Goal: Contribute content: Contribute content

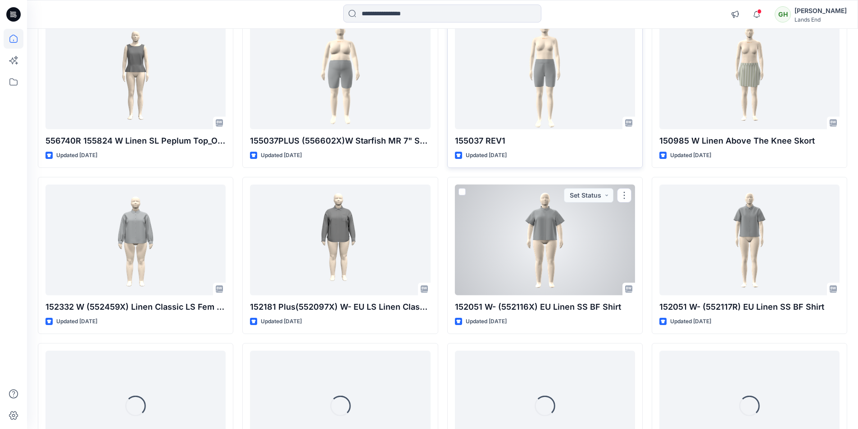
scroll to position [864, 0]
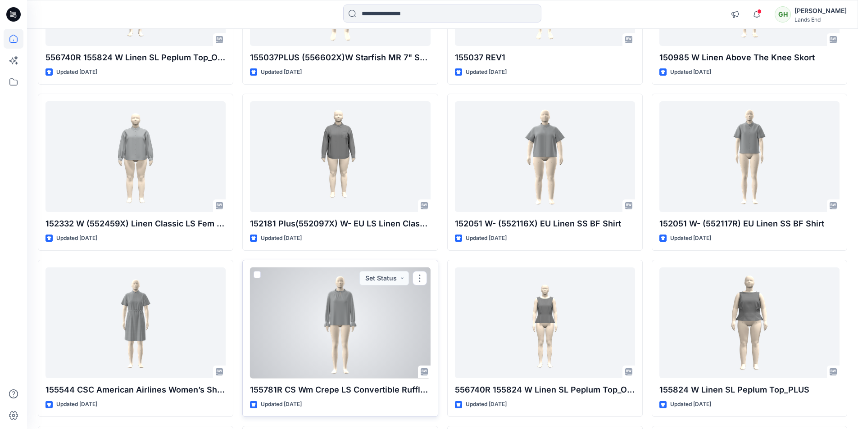
click at [369, 313] on div at bounding box center [340, 322] width 180 height 111
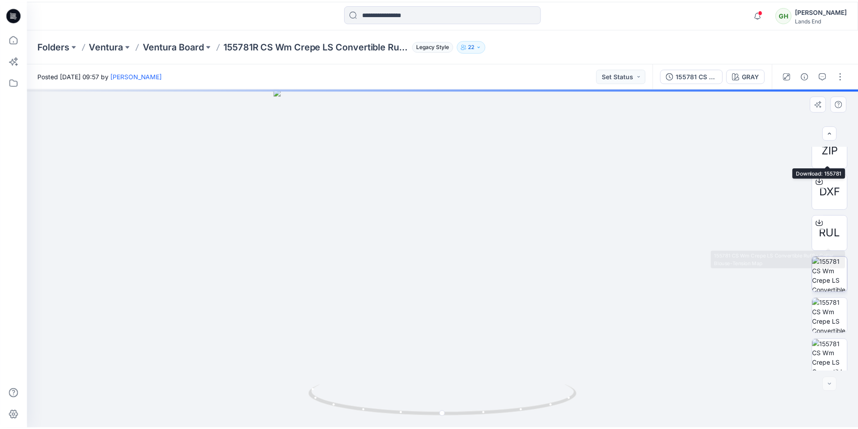
scroll to position [101, 0]
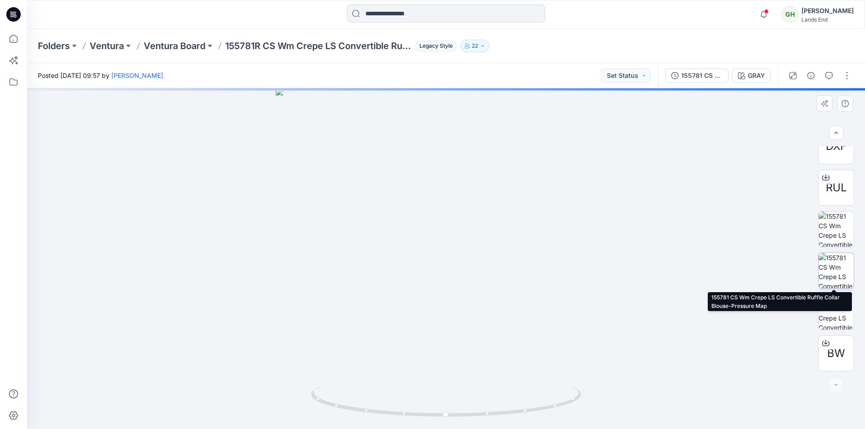
click at [838, 268] on img at bounding box center [835, 270] width 35 height 35
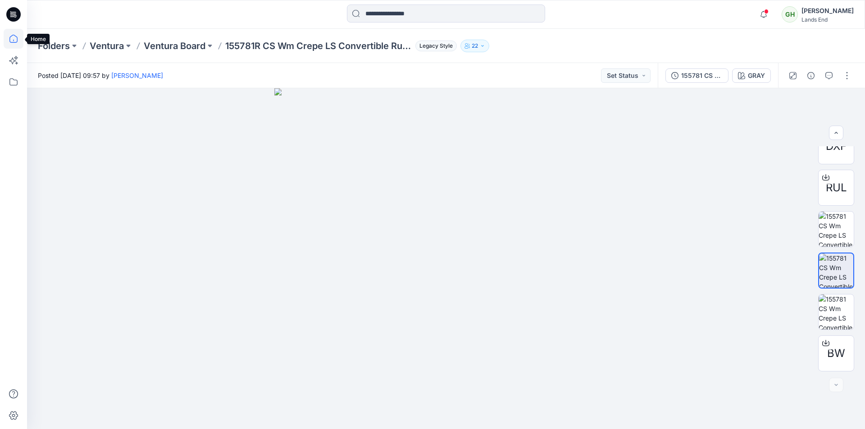
click at [11, 37] on icon at bounding box center [13, 39] width 8 height 8
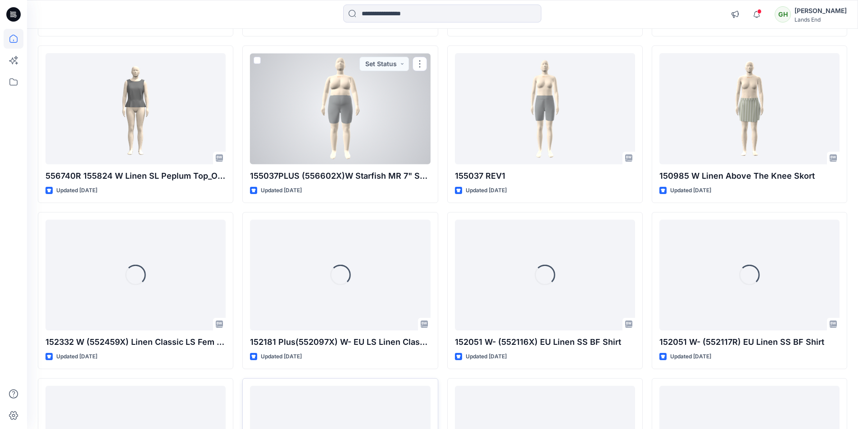
scroll to position [901, 0]
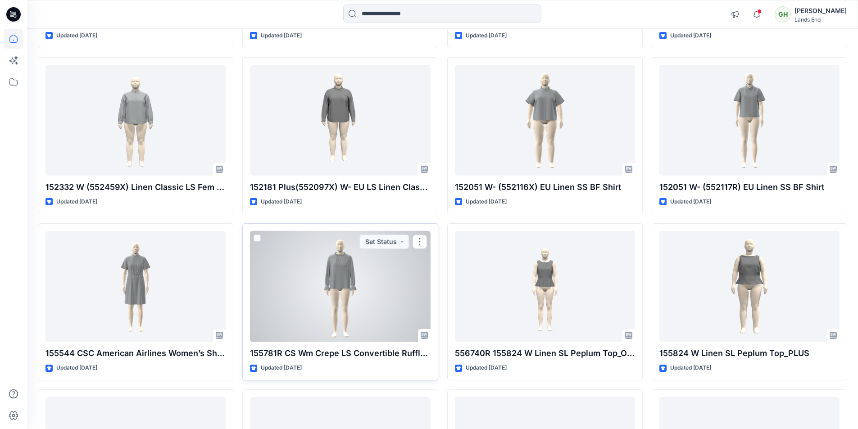
click at [356, 262] on div at bounding box center [340, 286] width 180 height 111
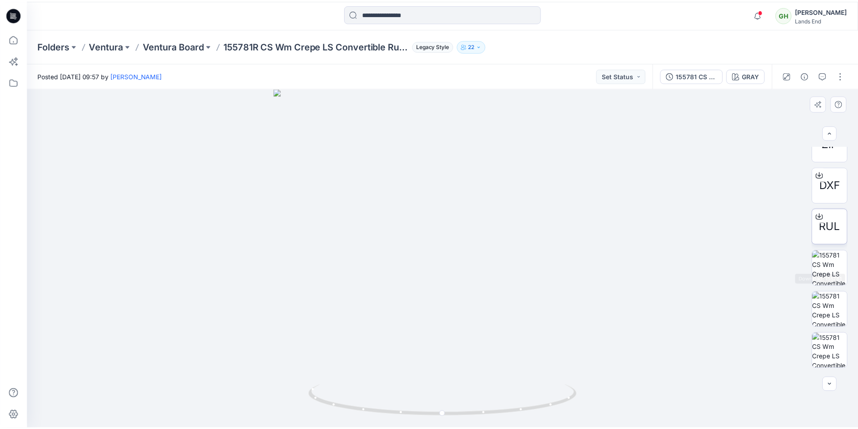
scroll to position [101, 0]
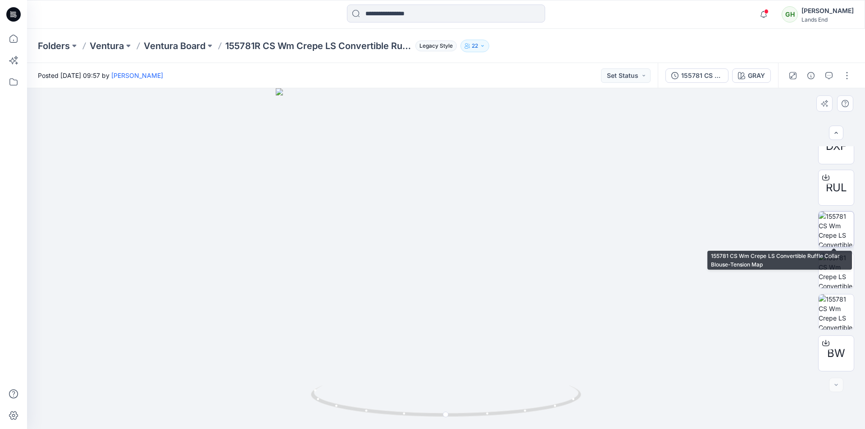
click at [833, 231] on img at bounding box center [835, 229] width 35 height 35
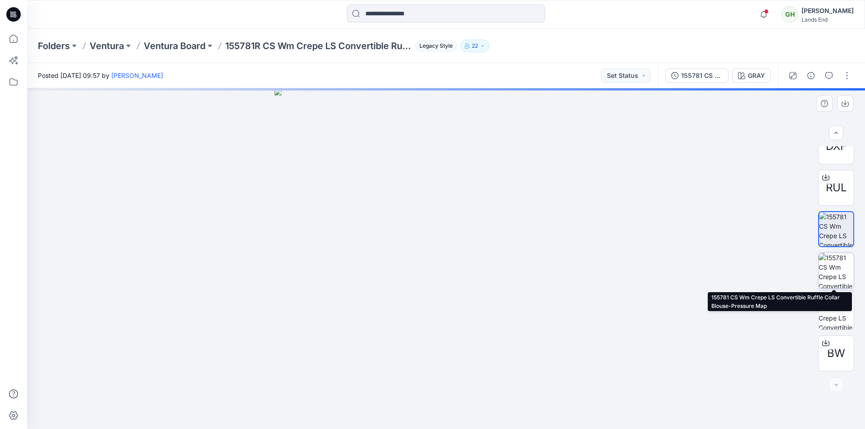
click at [835, 261] on img at bounding box center [835, 270] width 35 height 35
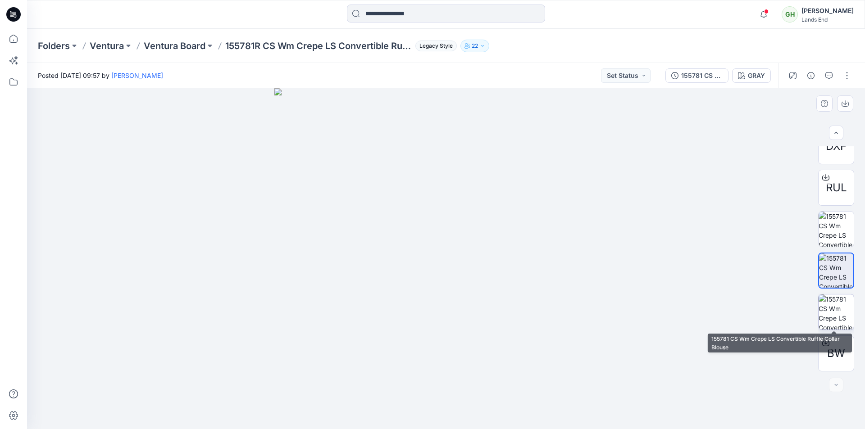
click at [850, 316] on img at bounding box center [835, 311] width 35 height 35
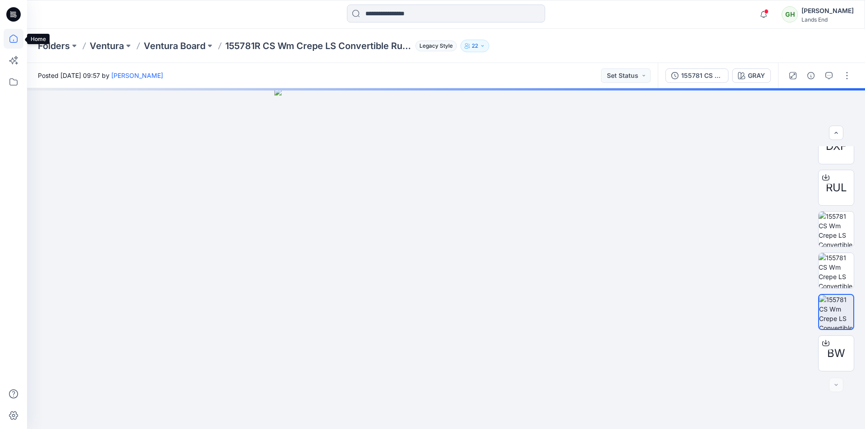
click at [11, 40] on icon at bounding box center [14, 39] width 20 height 20
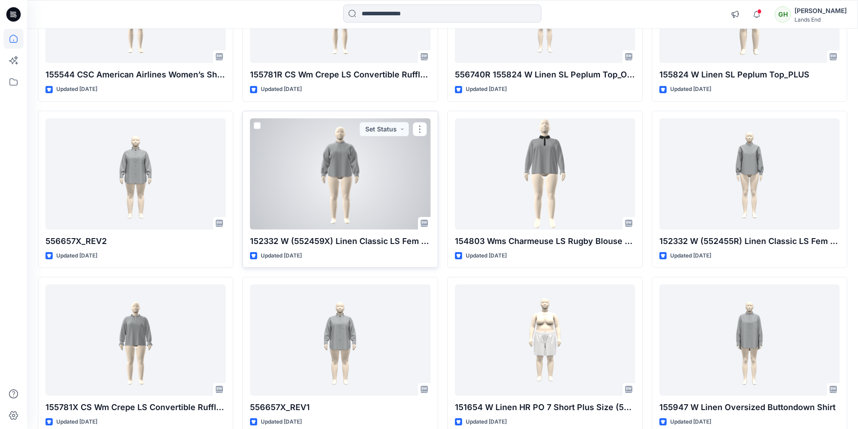
scroll to position [1224, 0]
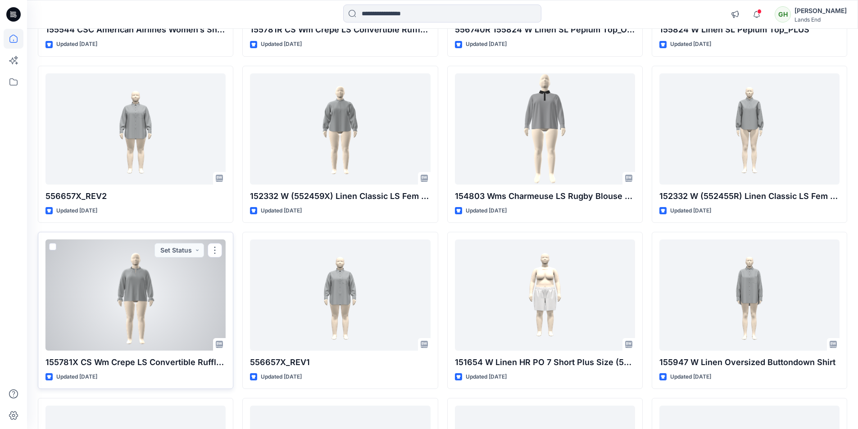
click at [153, 301] on div at bounding box center [135, 295] width 180 height 111
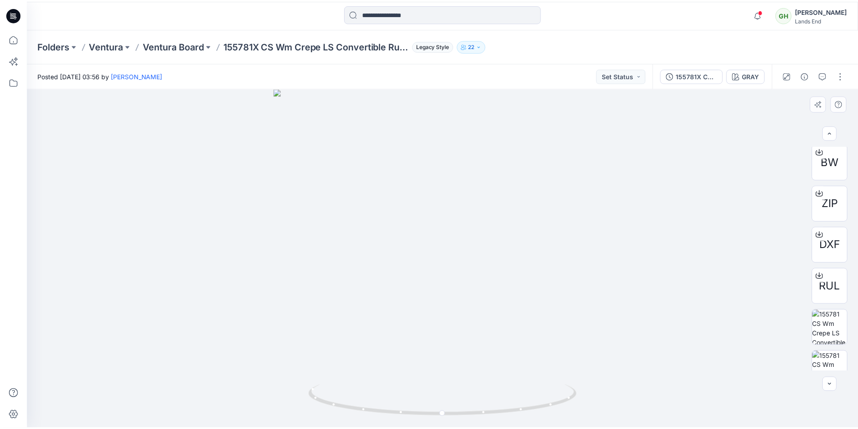
scroll to position [101, 0]
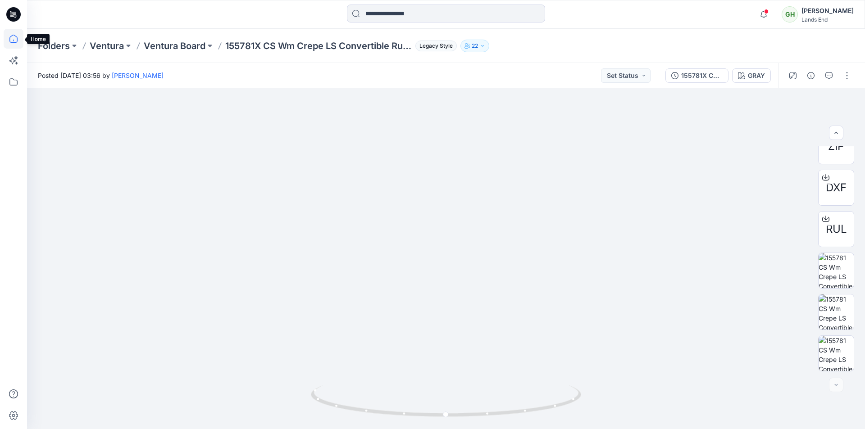
click at [11, 37] on icon at bounding box center [14, 39] width 20 height 20
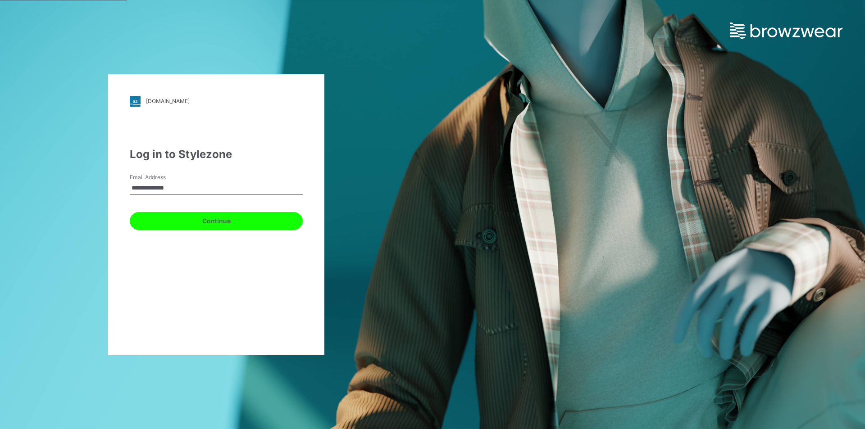
click at [214, 222] on button "Continue" at bounding box center [216, 221] width 173 height 18
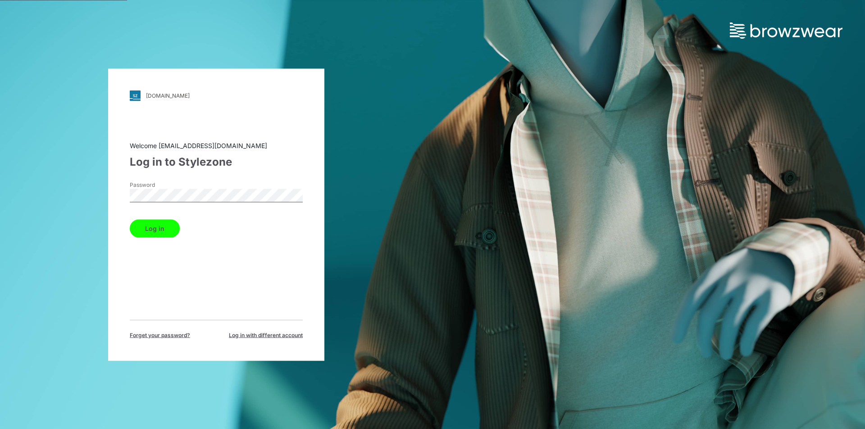
click at [157, 223] on button "Log in" at bounding box center [155, 228] width 50 height 18
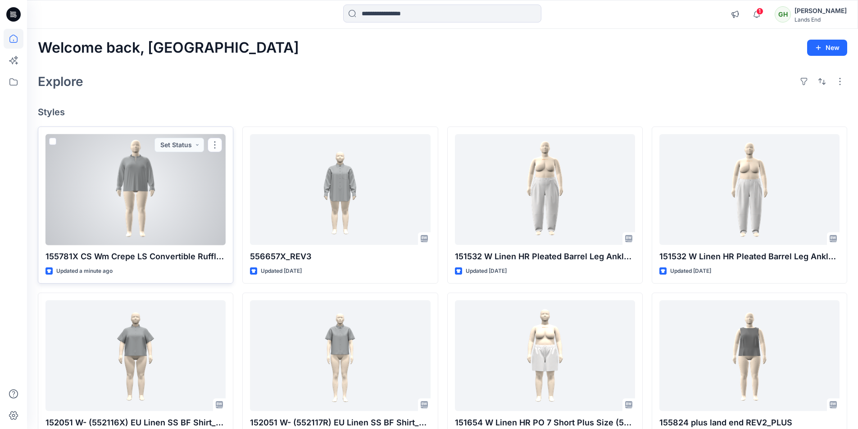
click at [118, 207] on div at bounding box center [135, 189] width 180 height 111
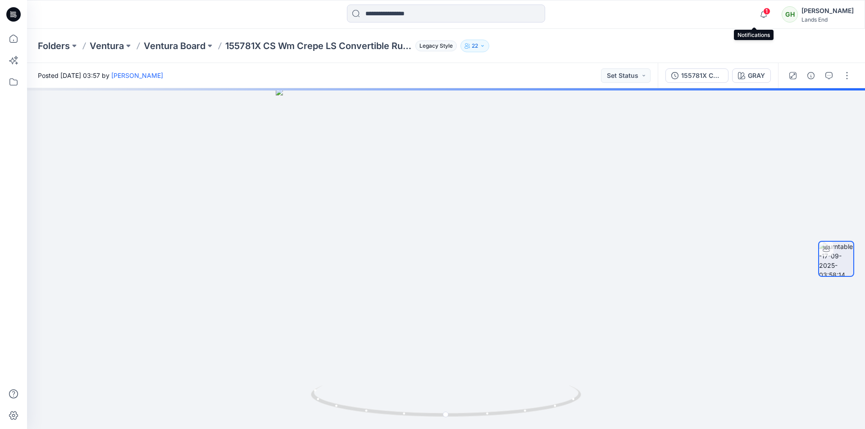
click at [763, 14] on span "1" at bounding box center [766, 11] width 7 height 7
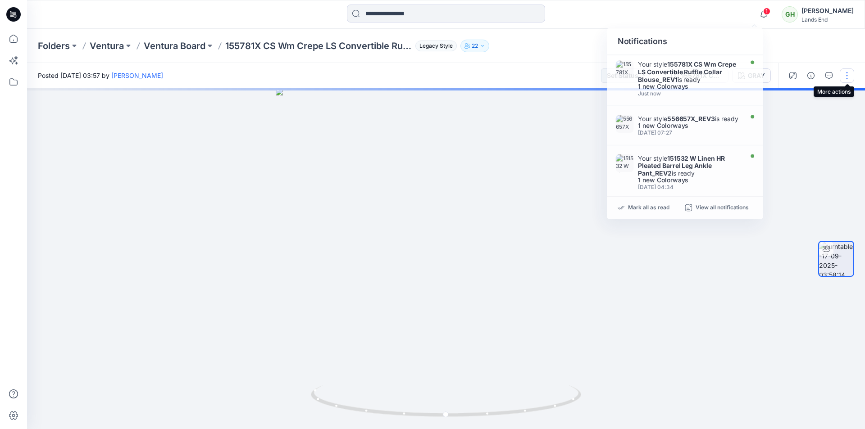
click at [851, 74] on button "button" at bounding box center [846, 75] width 14 height 14
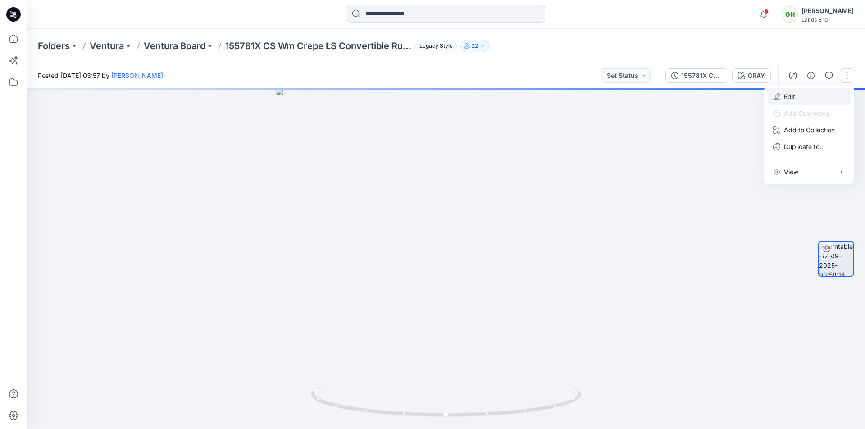
click at [800, 96] on button "Edit" at bounding box center [808, 96] width 83 height 17
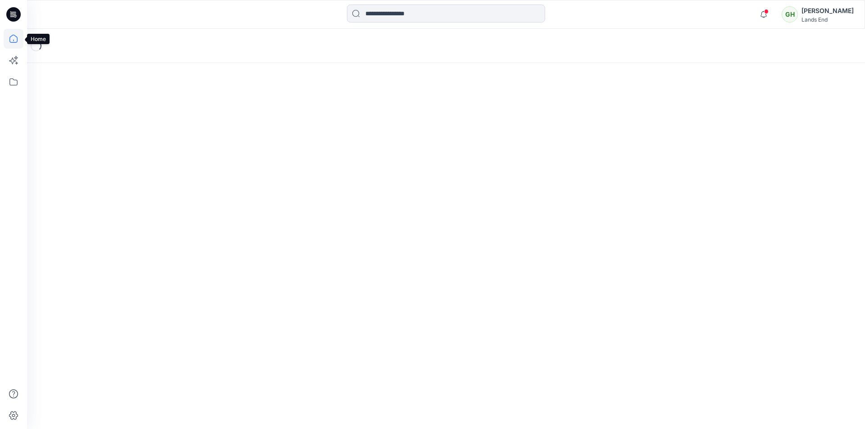
click at [9, 37] on icon at bounding box center [14, 39] width 20 height 20
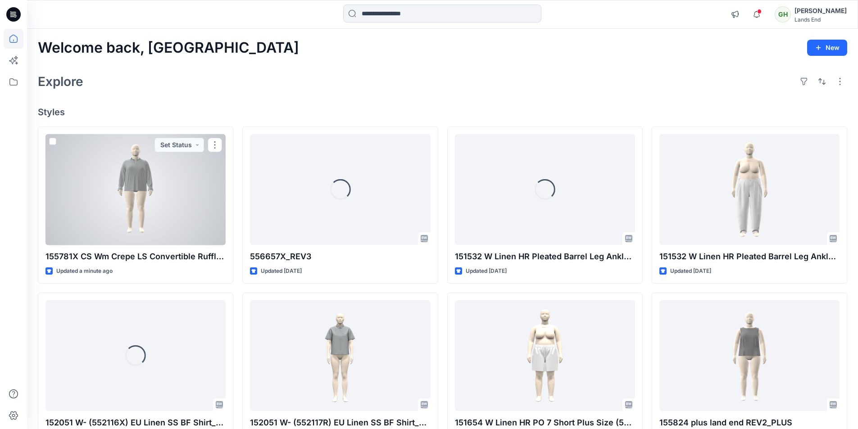
click at [118, 212] on div at bounding box center [135, 189] width 180 height 111
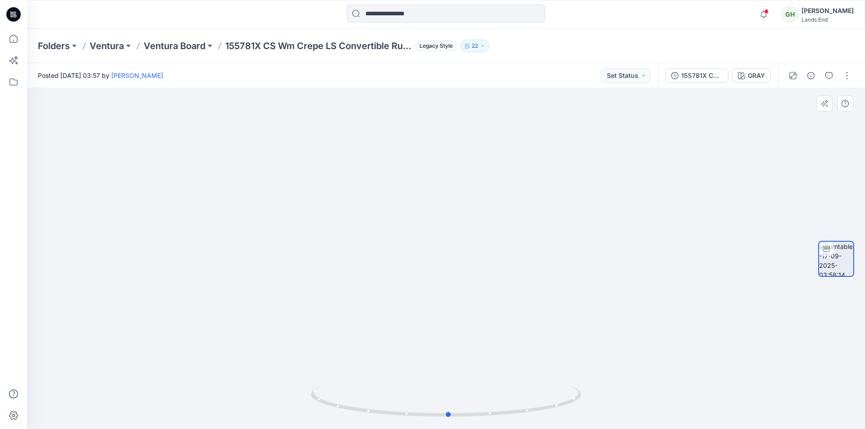
drag, startPoint x: 447, startPoint y: 416, endPoint x: 720, endPoint y: 402, distance: 273.2
click at [720, 402] on div at bounding box center [446, 258] width 838 height 341
click at [848, 74] on button "button" at bounding box center [846, 75] width 14 height 14
click at [796, 98] on button "Edit" at bounding box center [808, 96] width 83 height 17
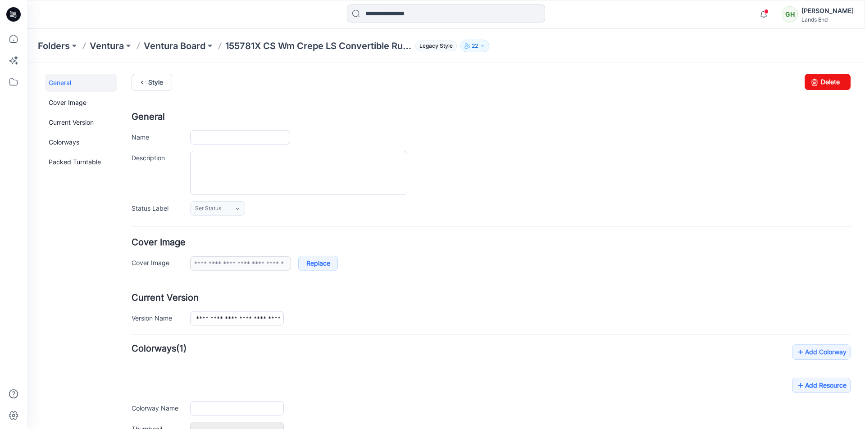
type input "**********"
type input "****"
type input "**********"
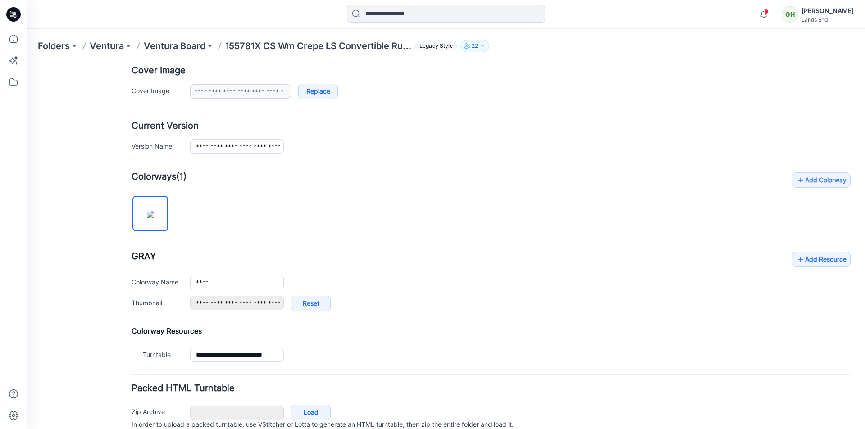
scroll to position [180, 0]
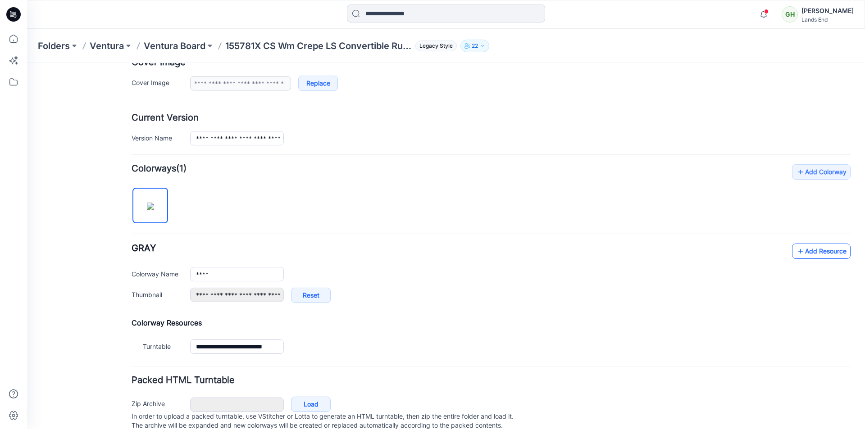
click at [803, 250] on link "Add Resource" at bounding box center [821, 251] width 59 height 15
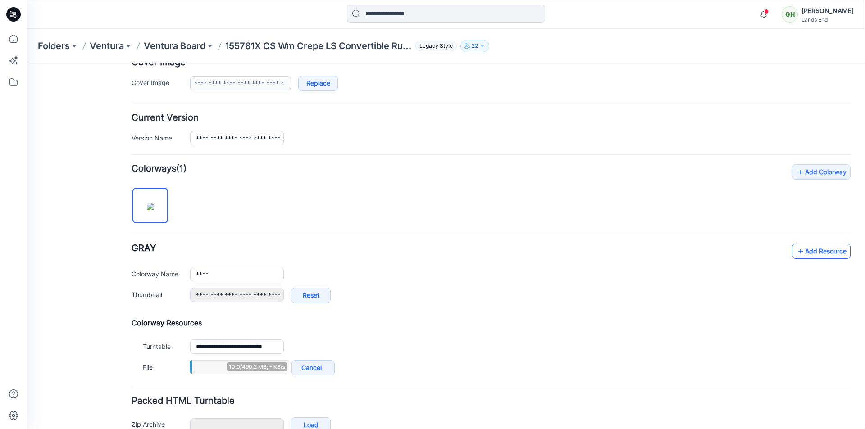
click at [819, 250] on link "Add Resource" at bounding box center [821, 251] width 59 height 15
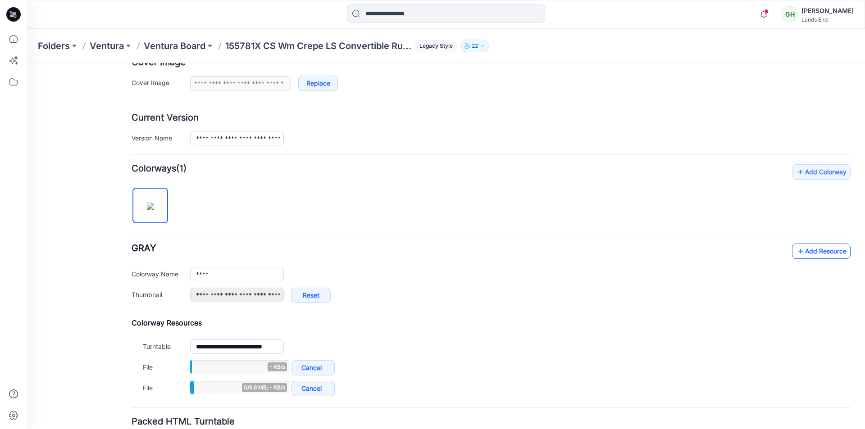
click at [811, 248] on link "Add Resource" at bounding box center [821, 251] width 59 height 15
click at [810, 251] on link "Add Resource" at bounding box center [821, 251] width 59 height 15
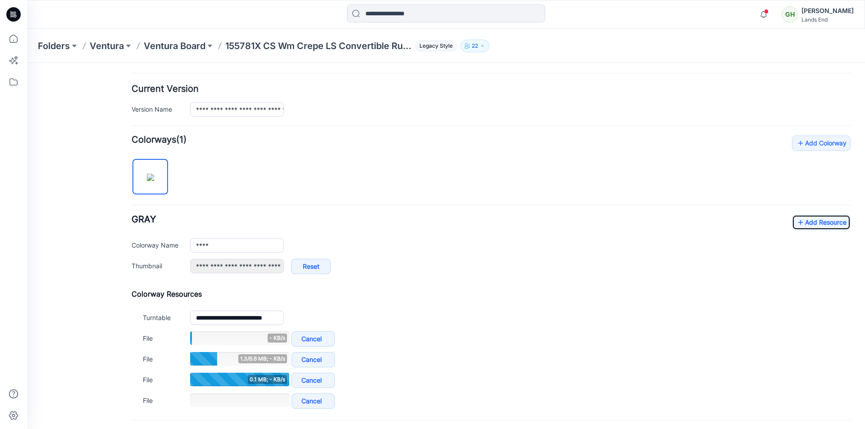
scroll to position [225, 0]
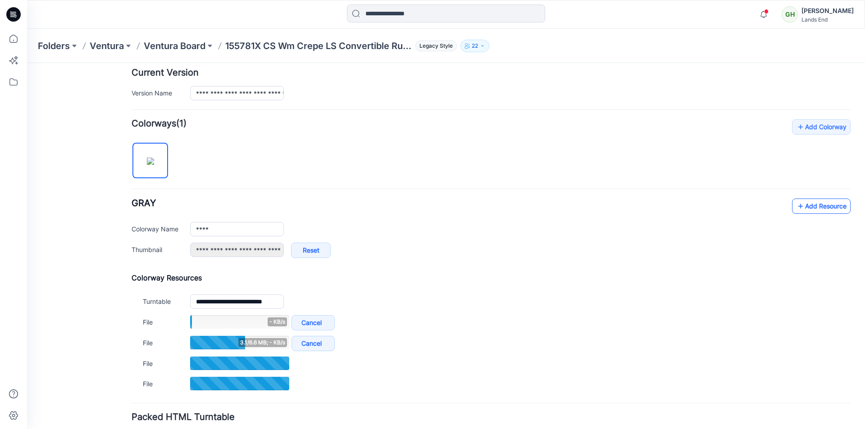
click at [812, 206] on link "Add Resource" at bounding box center [821, 206] width 59 height 15
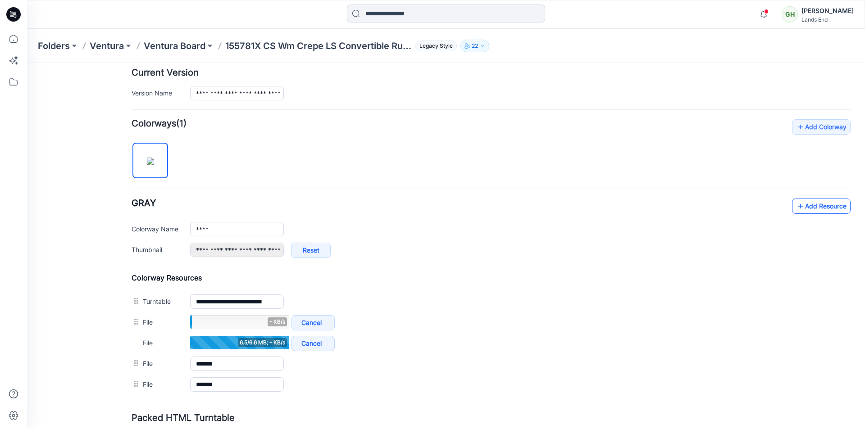
click at [812, 207] on link "Add Resource" at bounding box center [821, 206] width 59 height 15
click at [807, 205] on link "Add Resource" at bounding box center [821, 206] width 59 height 15
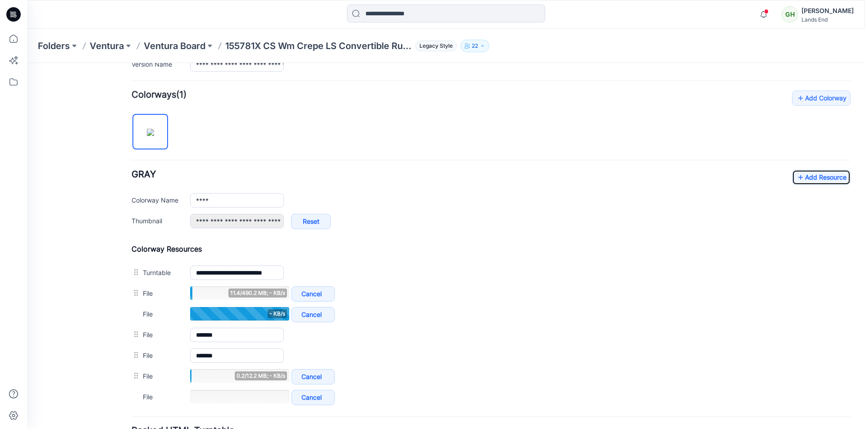
scroll to position [270, 0]
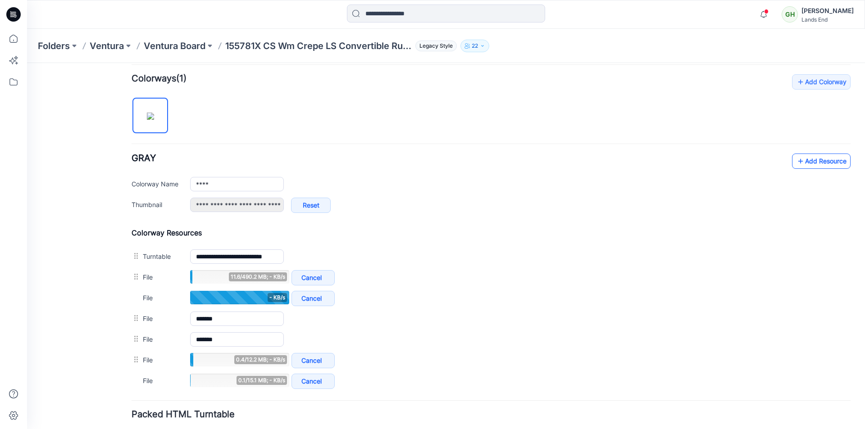
click at [812, 160] on link "Add Resource" at bounding box center [821, 161] width 59 height 15
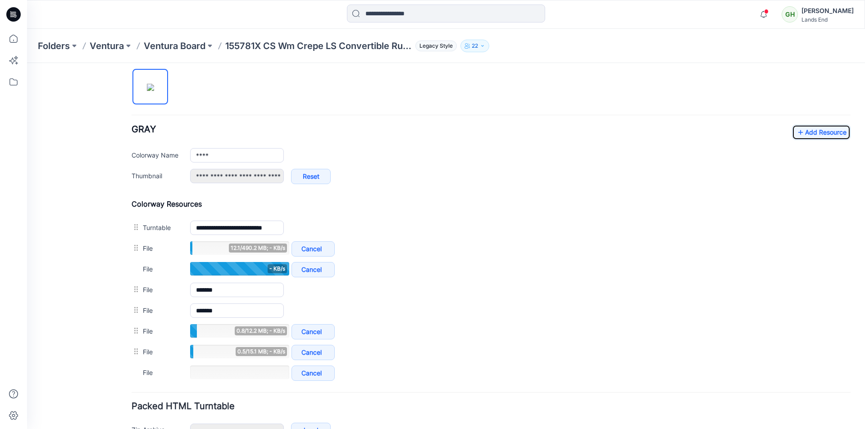
scroll to position [315, 0]
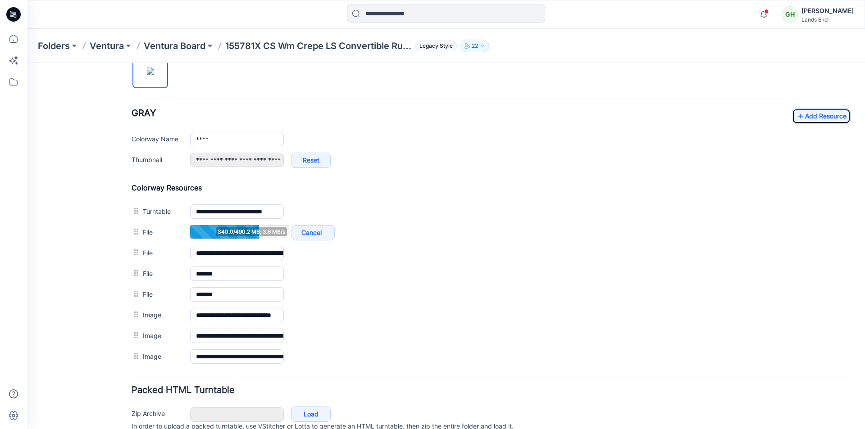
click at [792, 109] on link "Add Resource" at bounding box center [821, 116] width 59 height 15
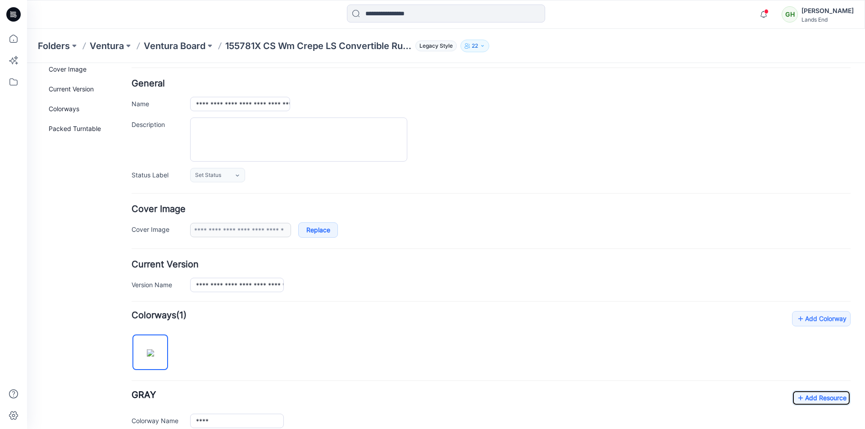
scroll to position [0, 0]
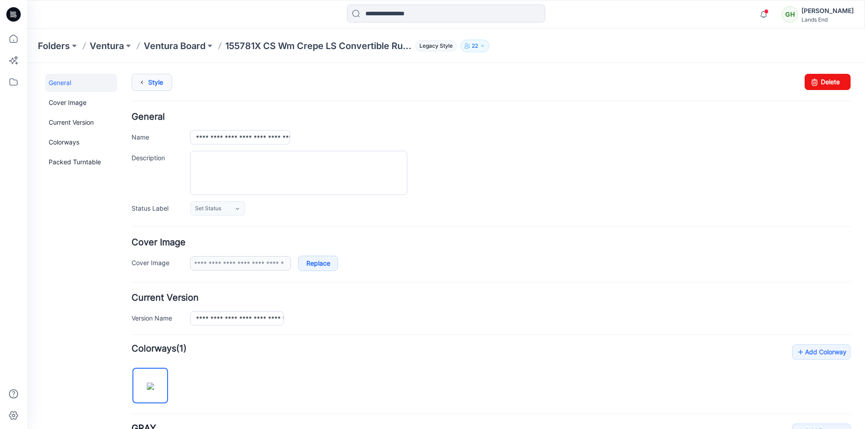
click at [149, 82] on link "Style" at bounding box center [151, 82] width 41 height 17
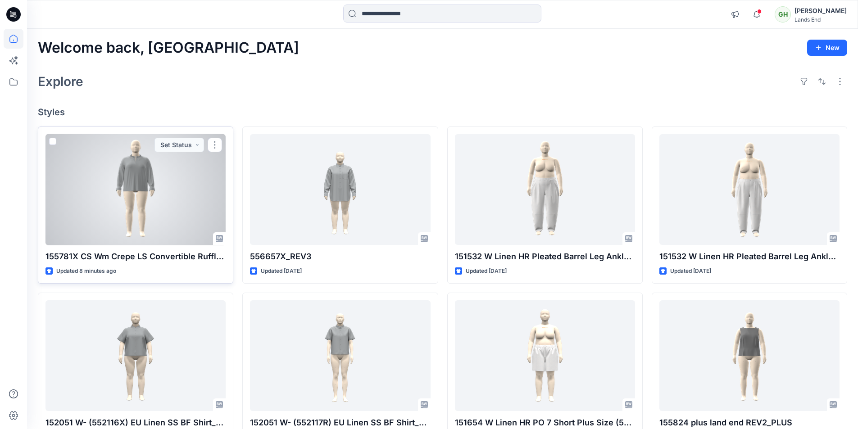
click at [142, 201] on div at bounding box center [135, 189] width 180 height 111
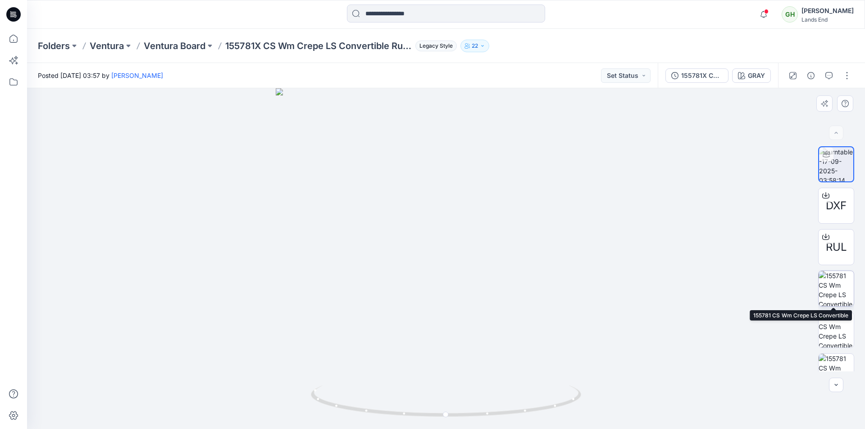
click at [826, 291] on img at bounding box center [835, 288] width 35 height 35
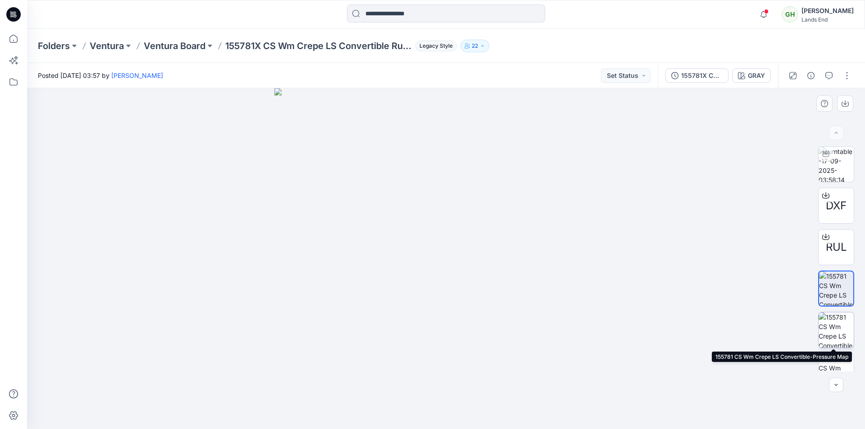
click at [835, 328] on img at bounding box center [835, 329] width 35 height 35
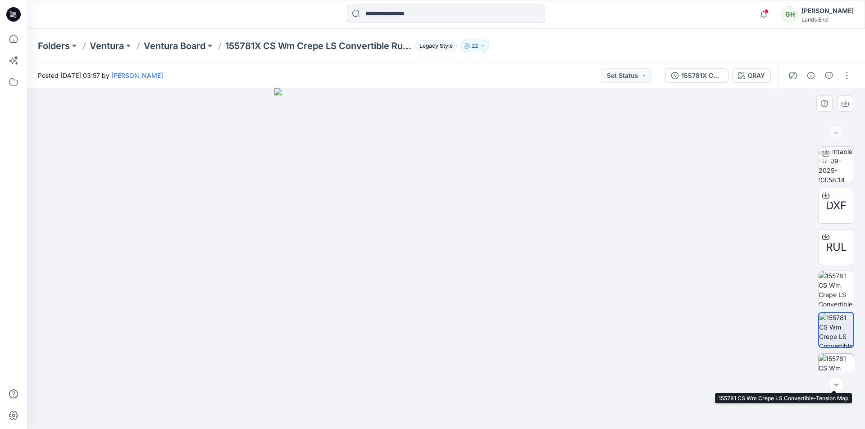
click at [838, 367] on img at bounding box center [835, 371] width 35 height 35
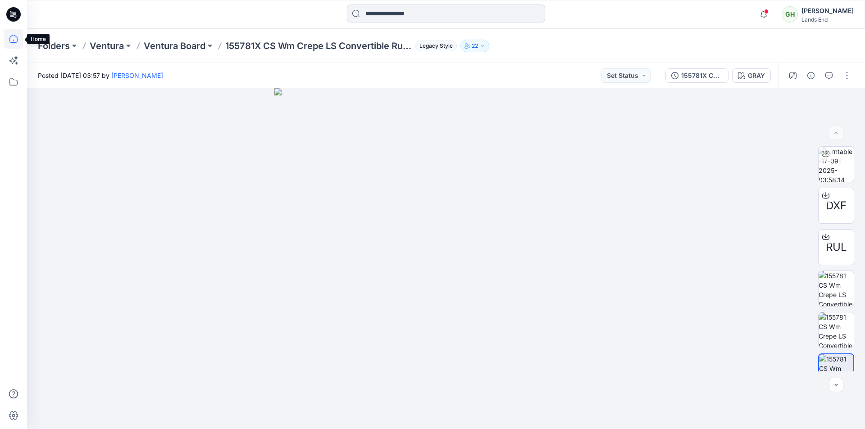
click at [13, 39] on icon at bounding box center [14, 39] width 20 height 20
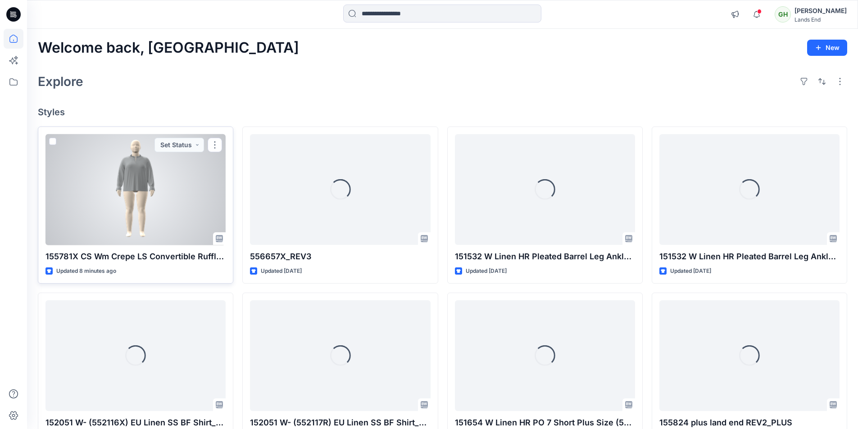
click at [159, 220] on div at bounding box center [135, 189] width 180 height 111
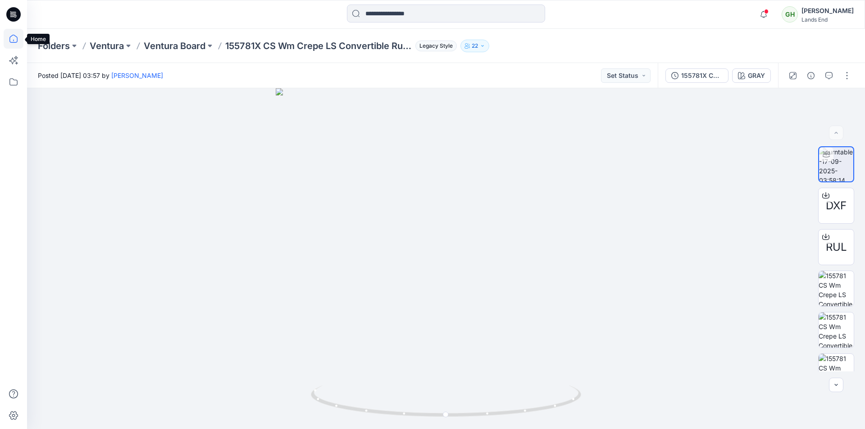
click at [14, 39] on icon at bounding box center [14, 39] width 20 height 20
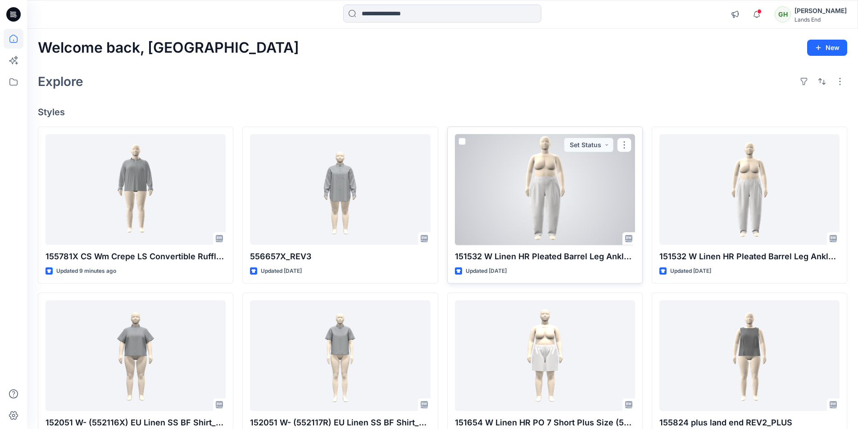
click at [565, 209] on div at bounding box center [545, 189] width 180 height 111
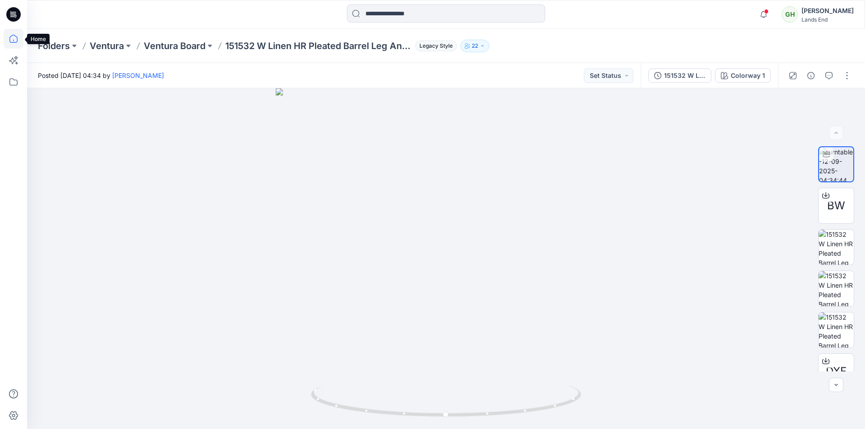
click at [15, 42] on icon at bounding box center [14, 39] width 20 height 20
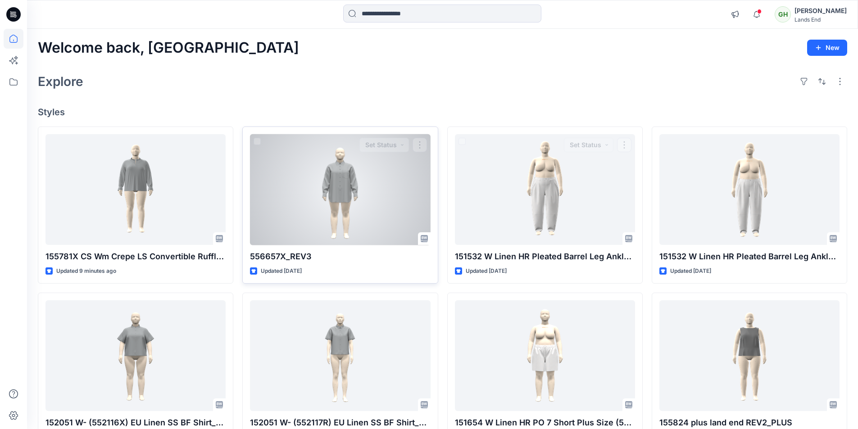
click at [332, 196] on div at bounding box center [340, 189] width 180 height 111
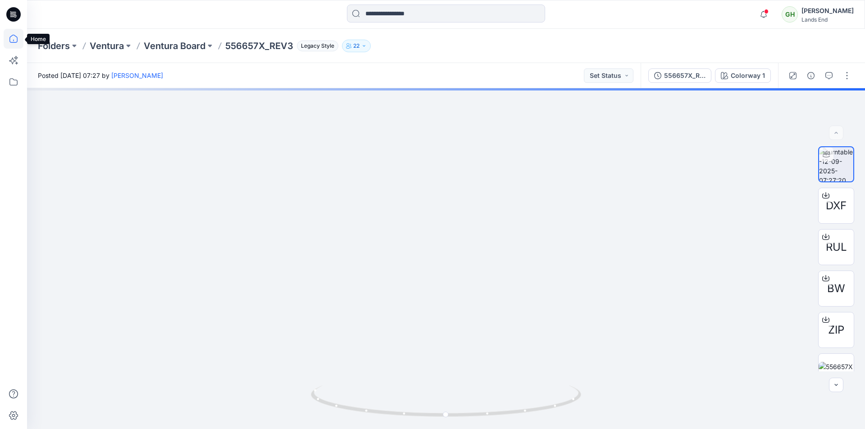
click at [9, 39] on icon at bounding box center [14, 39] width 20 height 20
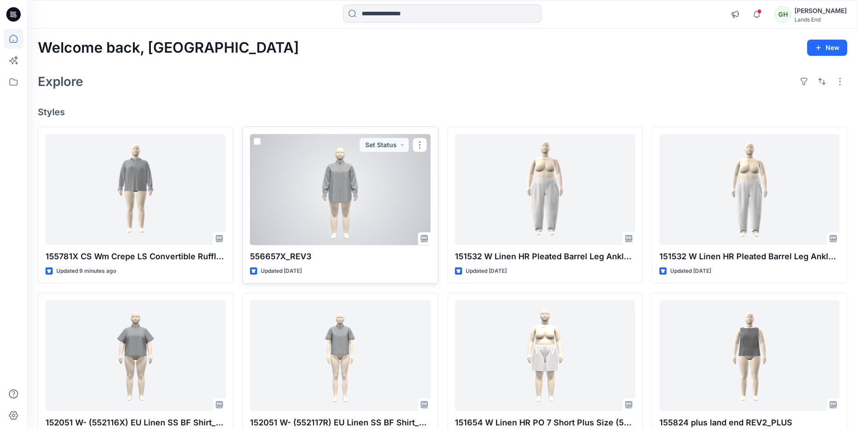
click at [394, 187] on div at bounding box center [340, 189] width 180 height 111
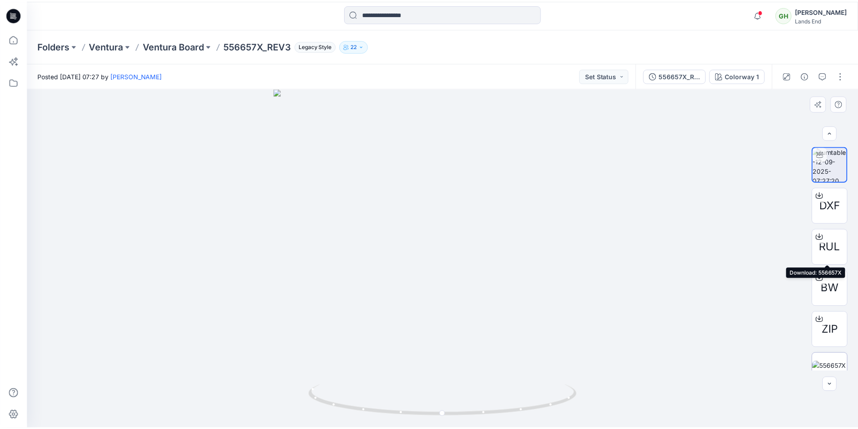
scroll to position [101, 0]
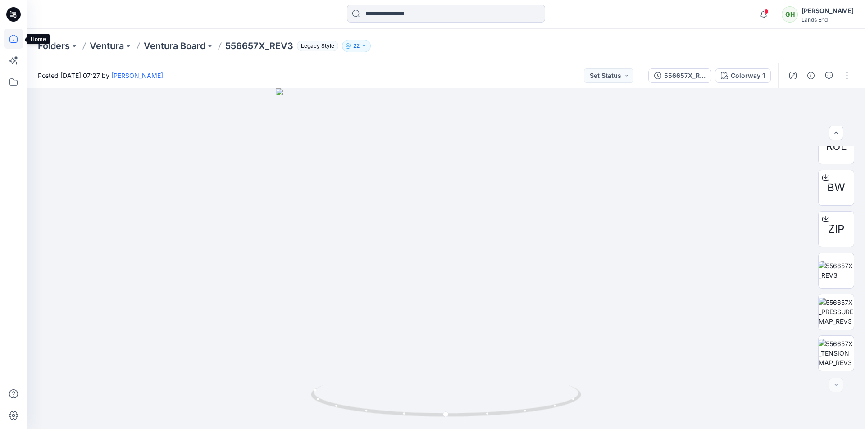
click at [9, 37] on icon at bounding box center [14, 39] width 20 height 20
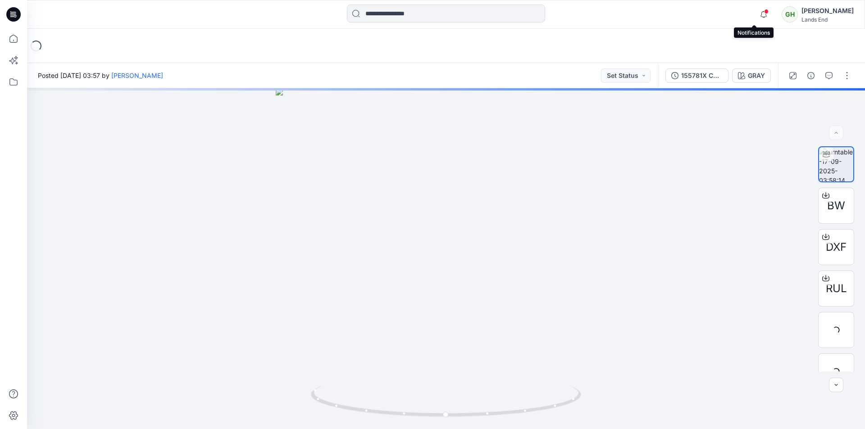
click at [764, 12] on span at bounding box center [766, 11] width 5 height 5
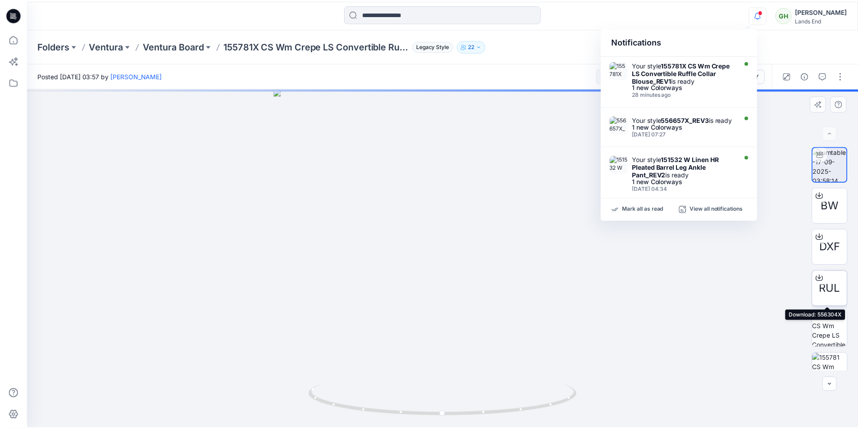
scroll to position [101, 0]
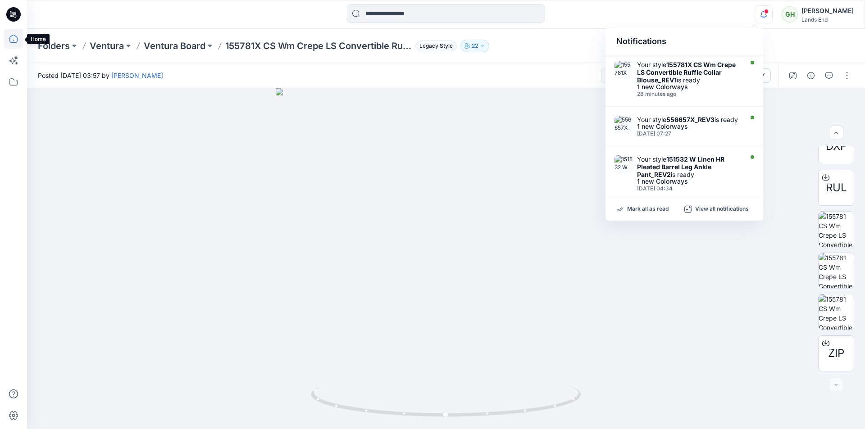
click at [14, 35] on icon at bounding box center [14, 39] width 20 height 20
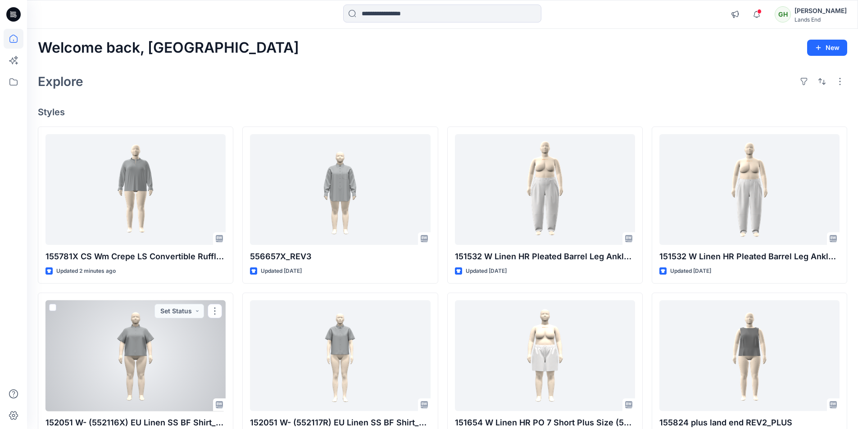
click at [154, 359] on div at bounding box center [135, 355] width 180 height 111
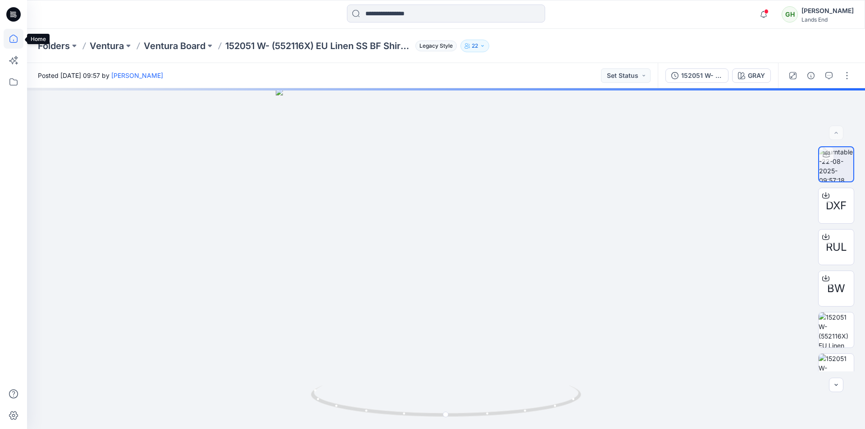
click at [19, 40] on icon at bounding box center [14, 39] width 20 height 20
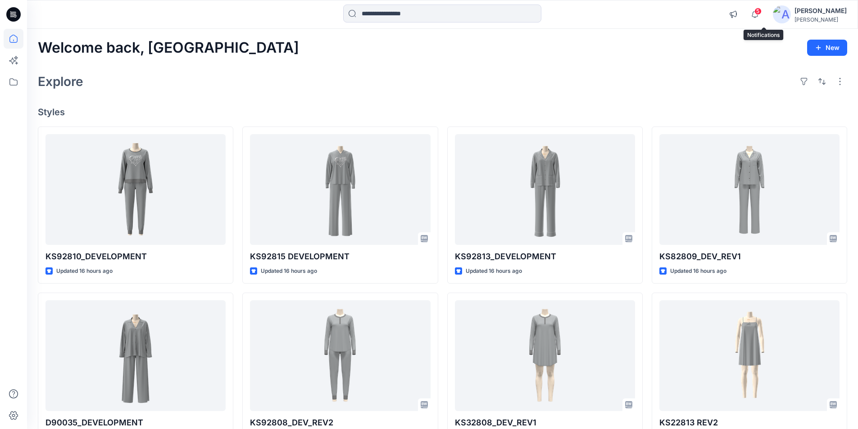
click at [761, 13] on span "5" at bounding box center [757, 11] width 7 height 7
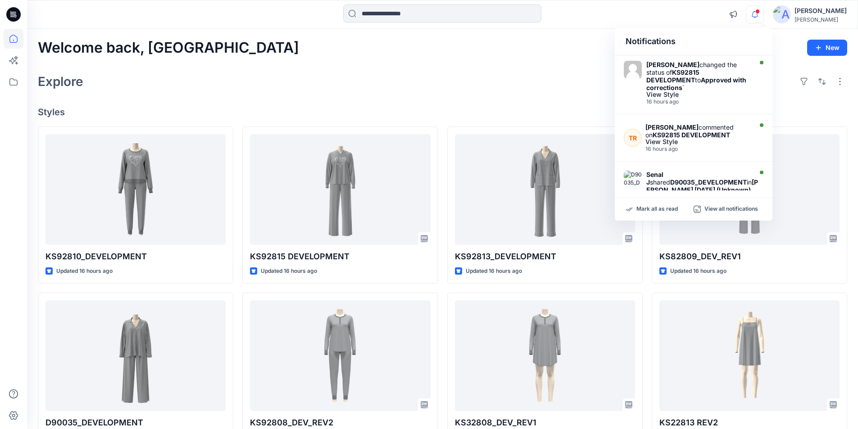
click at [276, 78] on div "Explore" at bounding box center [442, 82] width 809 height 22
